Goal: Information Seeking & Learning: Understand process/instructions

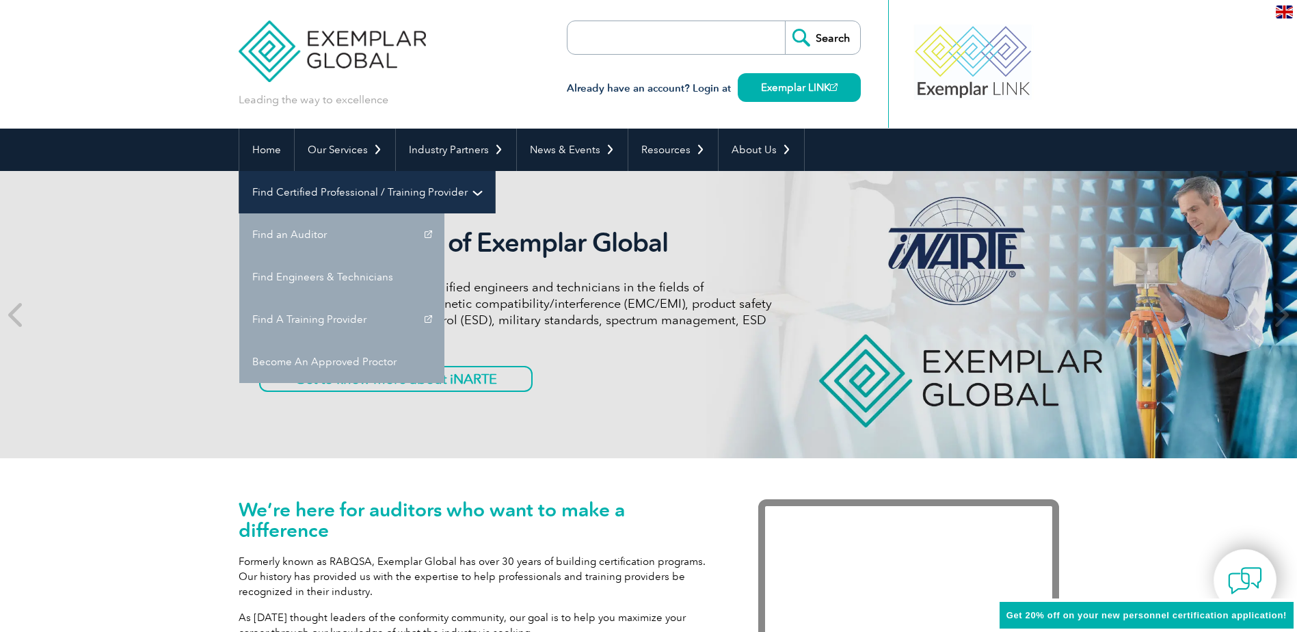
click at [495, 171] on link "Find Certified Professional / Training Provider" at bounding box center [367, 192] width 256 height 42
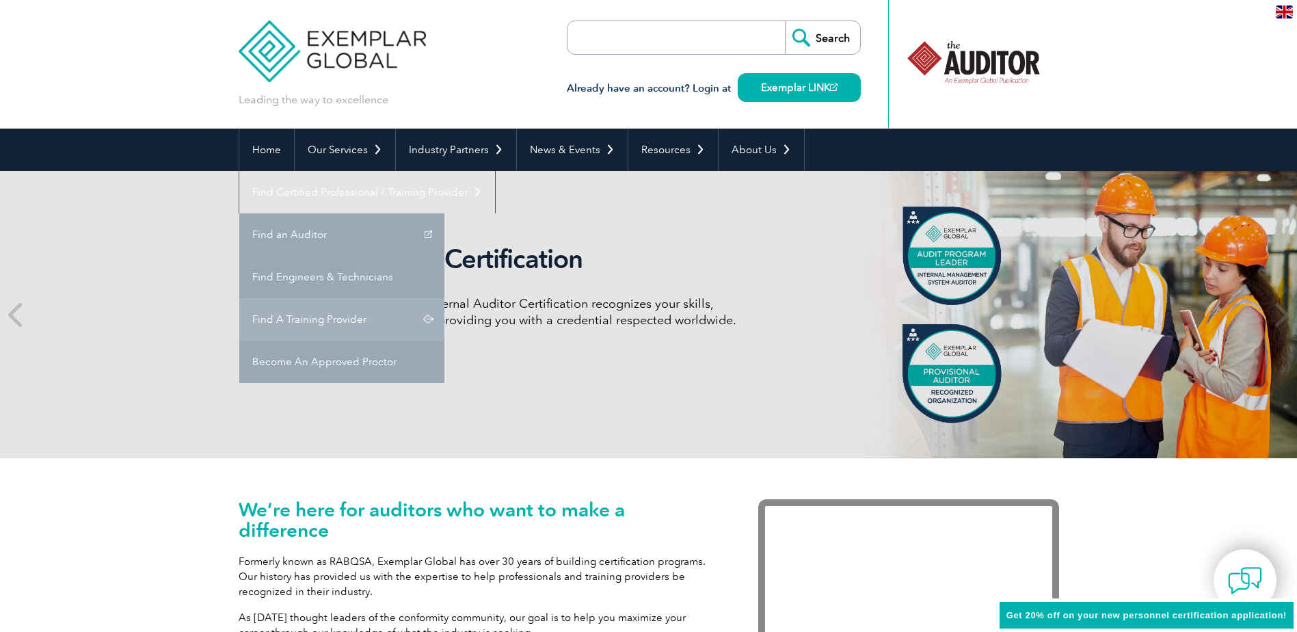
click at [444, 298] on link "Find A Training Provider" at bounding box center [341, 319] width 205 height 42
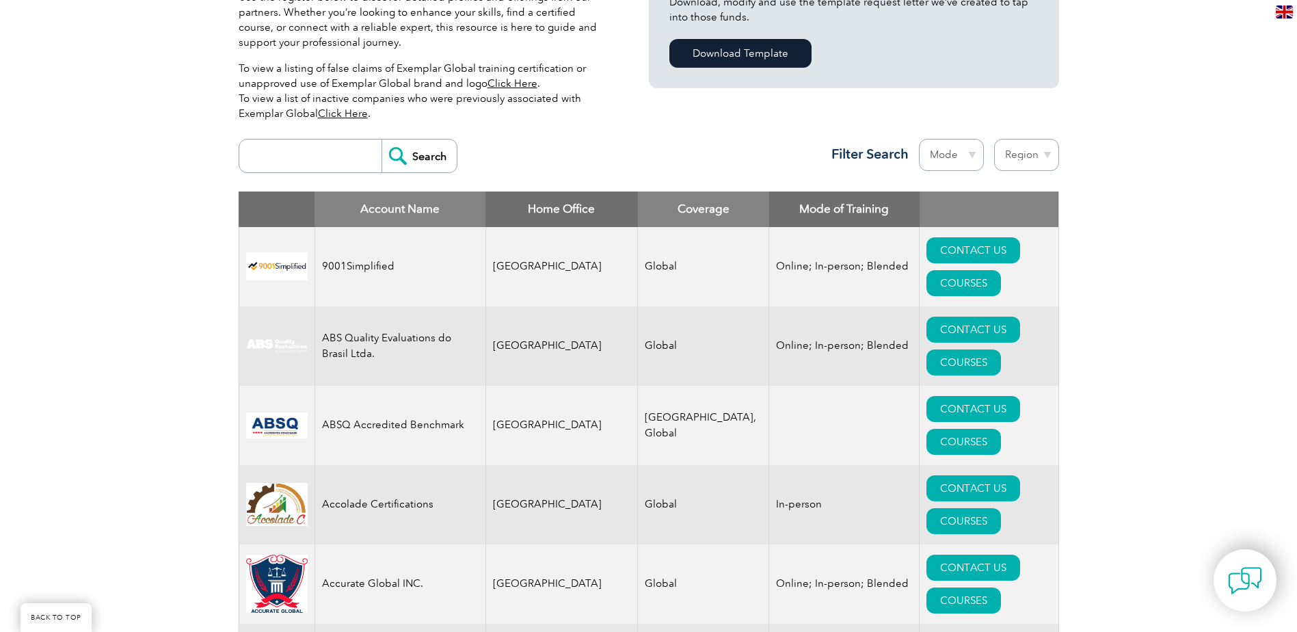
scroll to position [410, 0]
click at [1039, 147] on select "Region Australia Bahrain Bangladesh Brazil Canada Colombia Dominican Republic E…" at bounding box center [1026, 154] width 65 height 32
select select "Australia"
click at [994, 138] on select "Region Australia Bahrain Bangladesh Brazil Canada Colombia Dominican Republic E…" at bounding box center [1026, 154] width 65 height 32
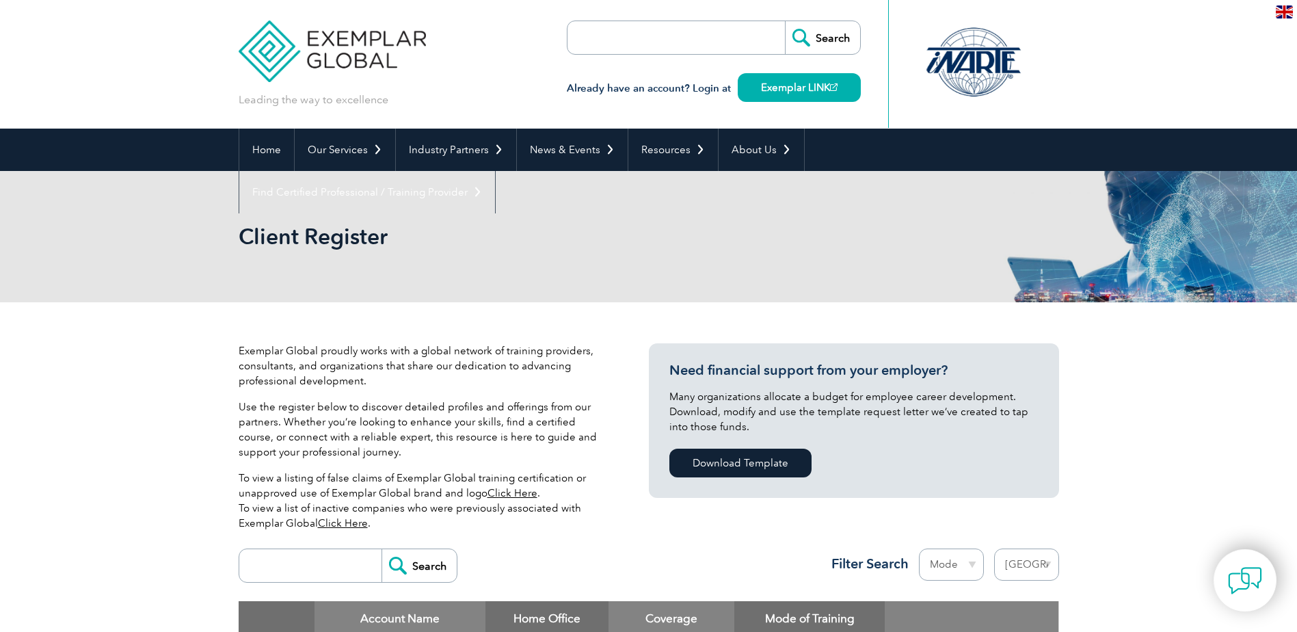
select select "[GEOGRAPHIC_DATA]"
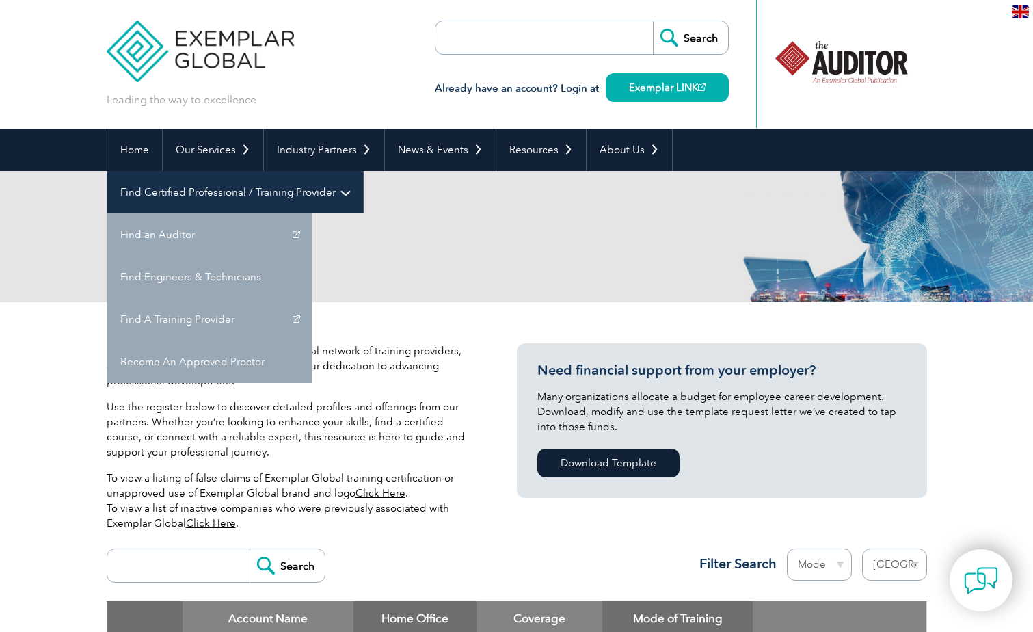
click at [363, 171] on link "Find Certified Professional / Training Provider" at bounding box center [235, 192] width 256 height 42
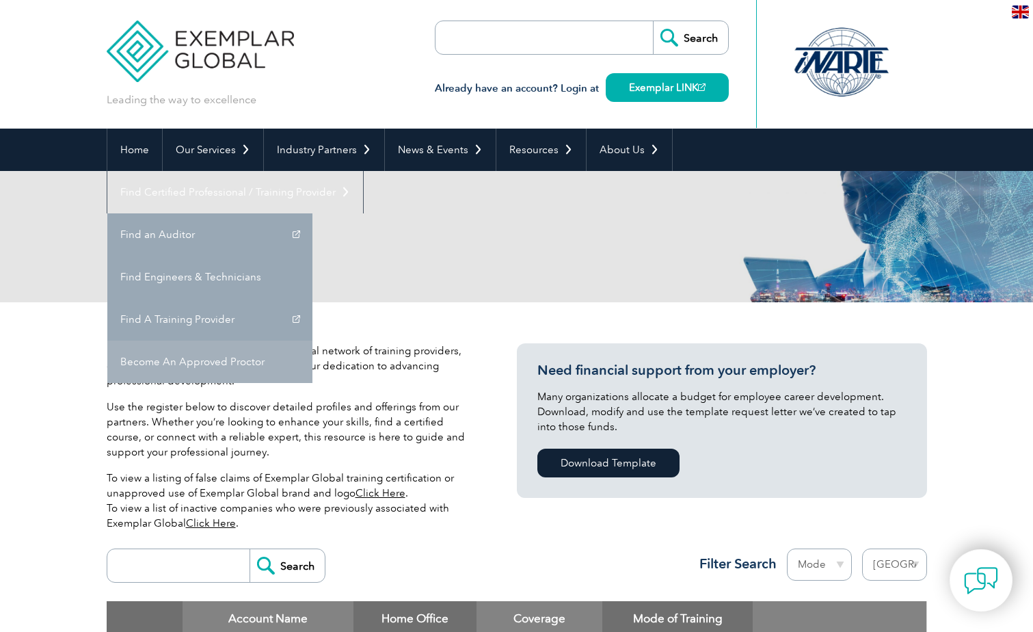
click at [312, 341] on link "Become An Approved Proctor" at bounding box center [209, 362] width 205 height 42
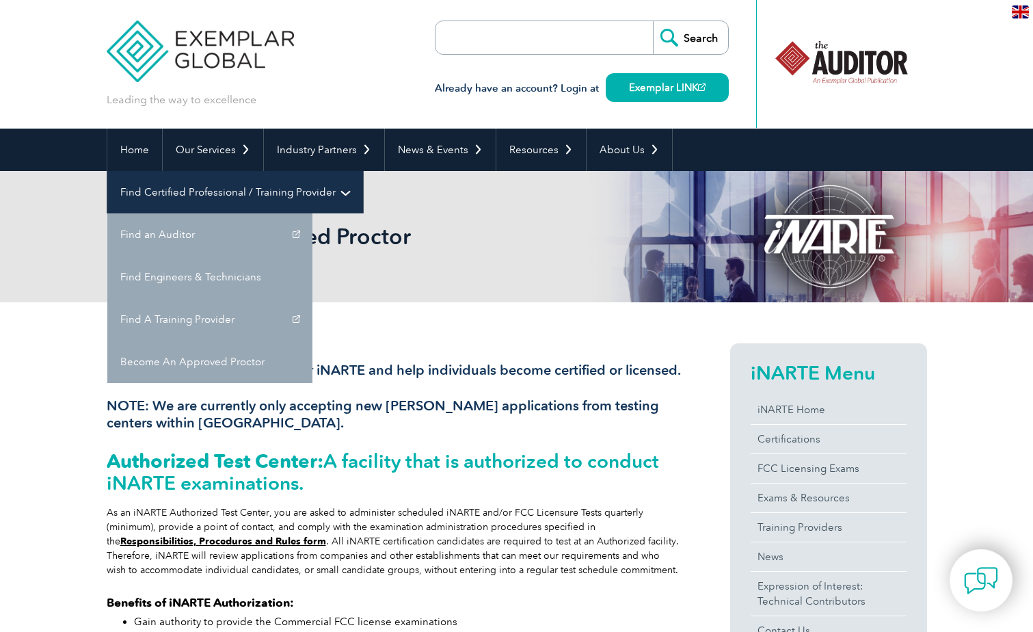
click at [363, 171] on link "Find Certified Professional / Training Provider" at bounding box center [235, 192] width 256 height 42
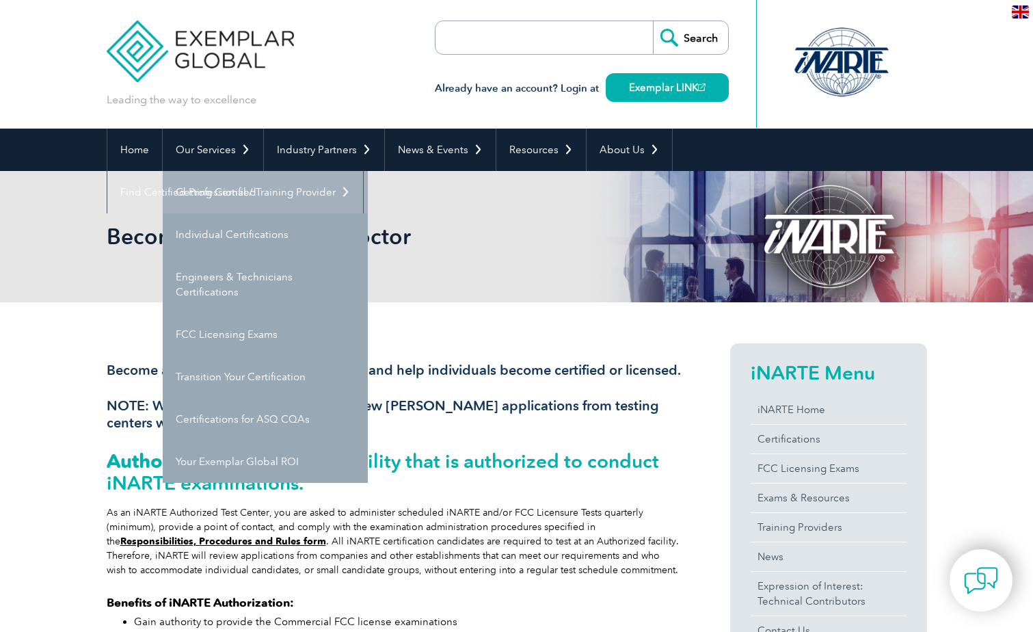
click at [206, 190] on link "Getting Certified" at bounding box center [265, 192] width 205 height 42
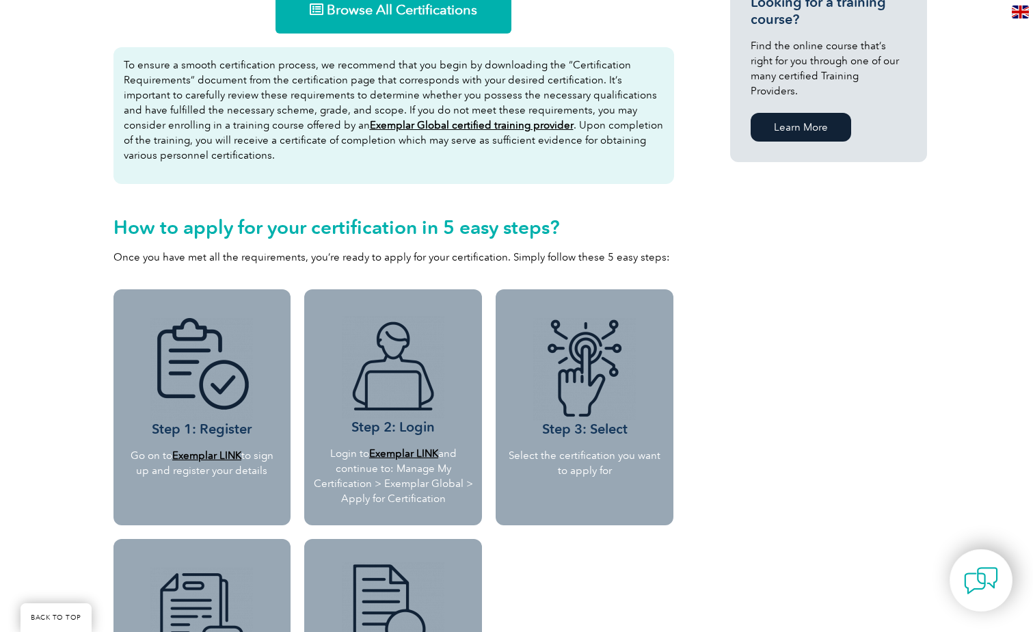
scroll to position [1026, 0]
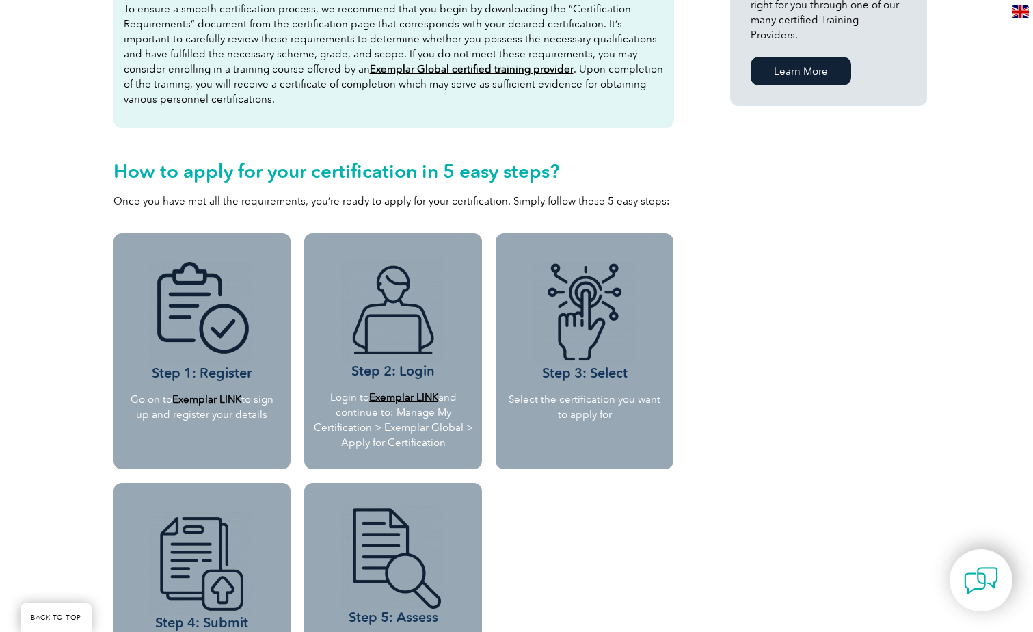
click at [230, 399] on b "Exemplar LINK" at bounding box center [206, 399] width 69 height 12
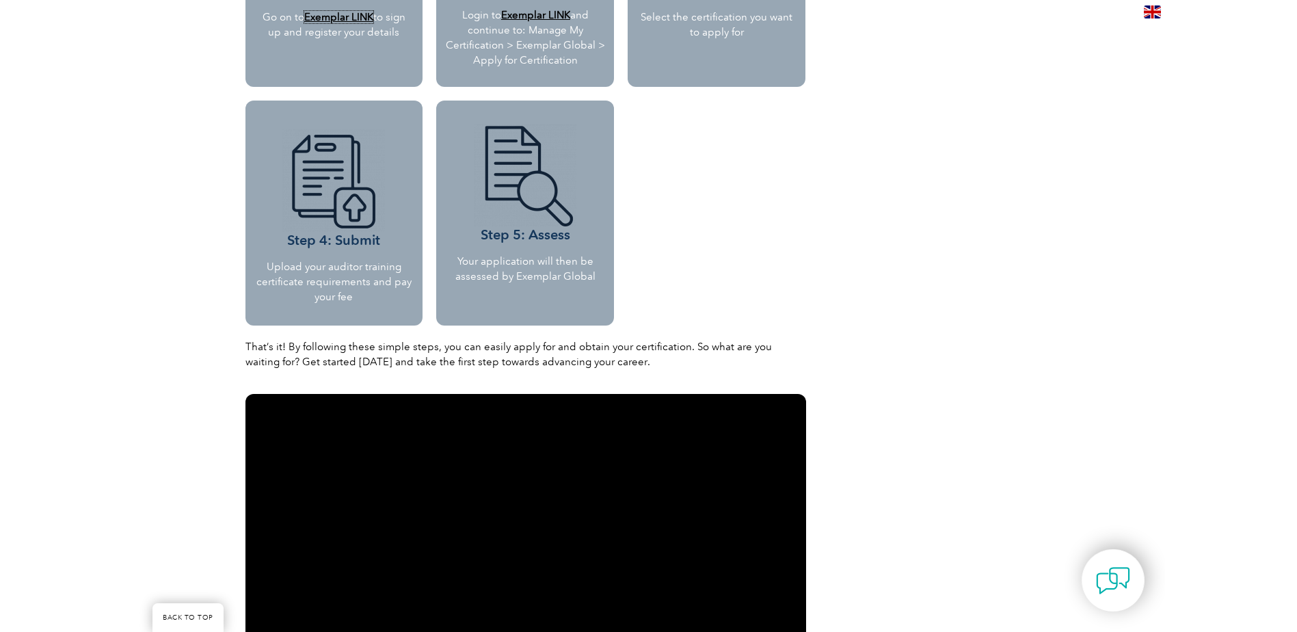
scroll to position [1573, 0]
